Goal: Information Seeking & Learning: Learn about a topic

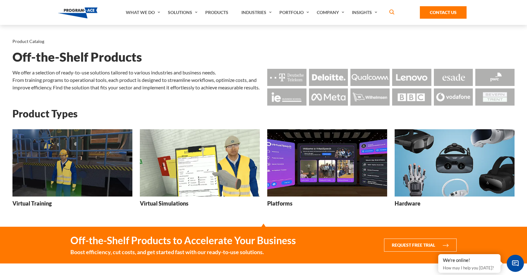
click at [70, 167] on img at bounding box center [72, 163] width 120 height 68
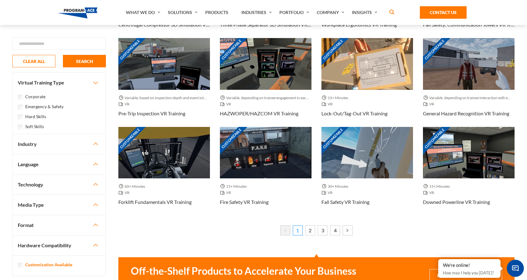
scroll to position [302, 0]
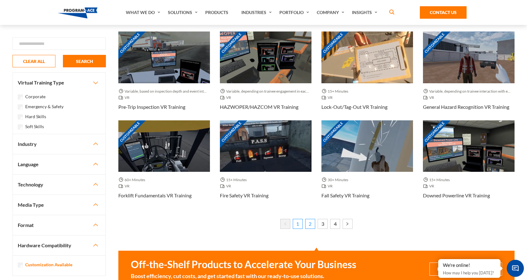
click at [310, 226] on link "2" at bounding box center [310, 224] width 10 height 10
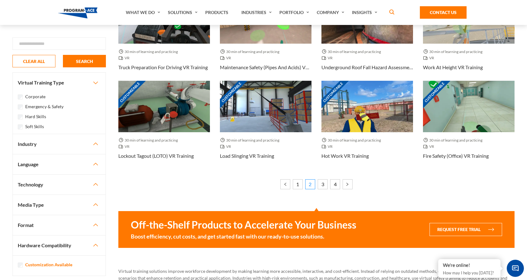
scroll to position [356, 0]
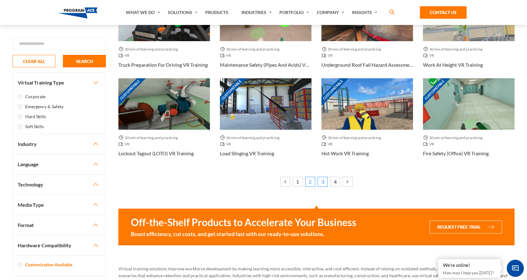
click at [322, 184] on link "3" at bounding box center [323, 182] width 10 height 10
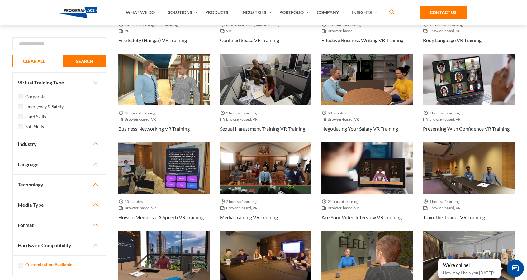
scroll to position [106, 0]
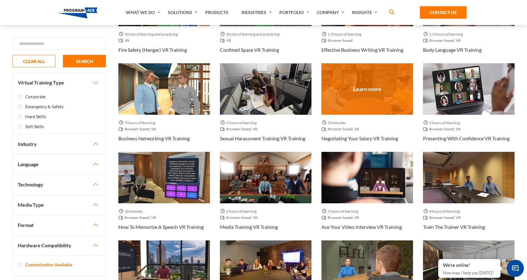
click at [355, 95] on div at bounding box center [367, 88] width 92 height 51
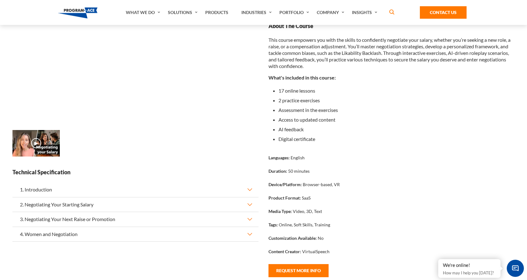
scroll to position [90, 0]
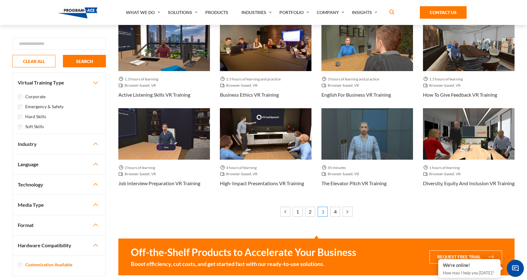
scroll to position [328, 0]
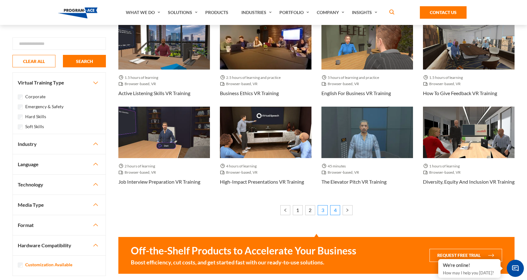
click at [334, 213] on link "4" at bounding box center [335, 210] width 10 height 10
